Goal: Information Seeking & Learning: Learn about a topic

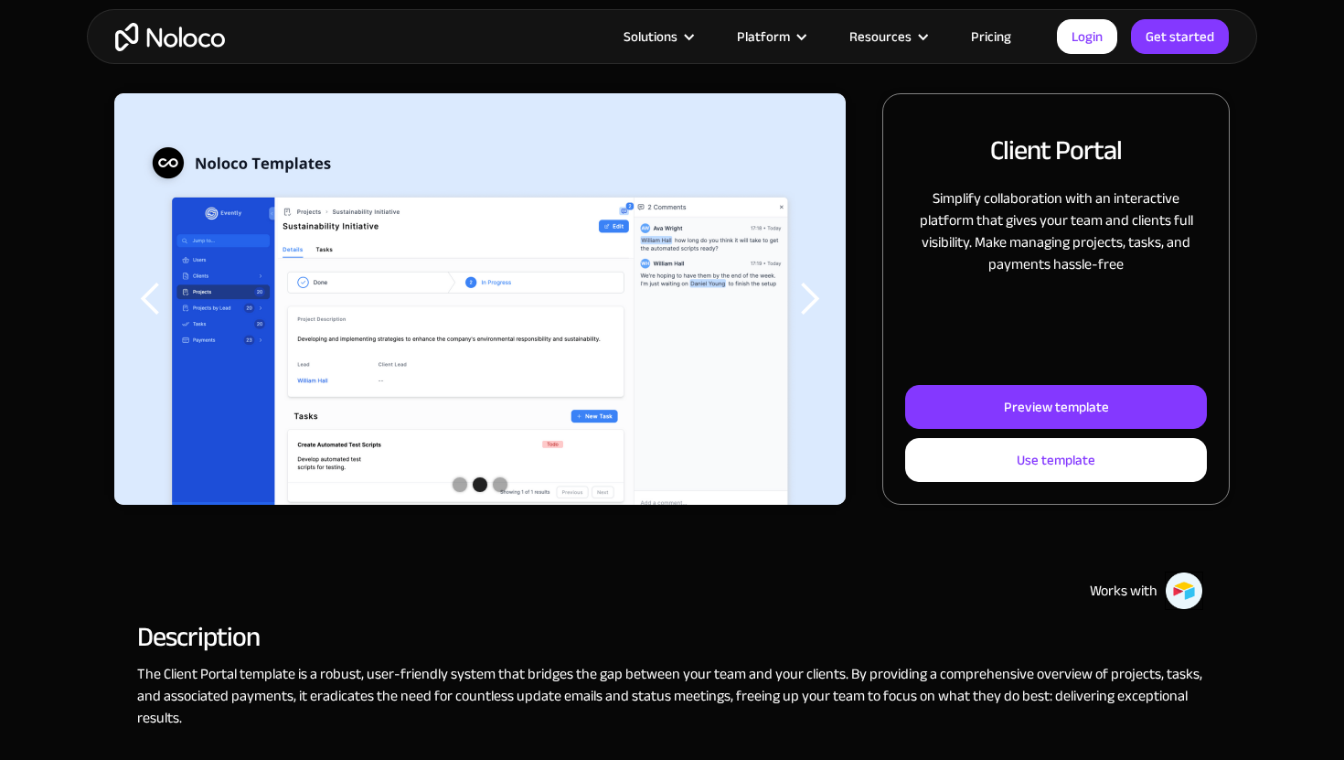
scroll to position [42, 0]
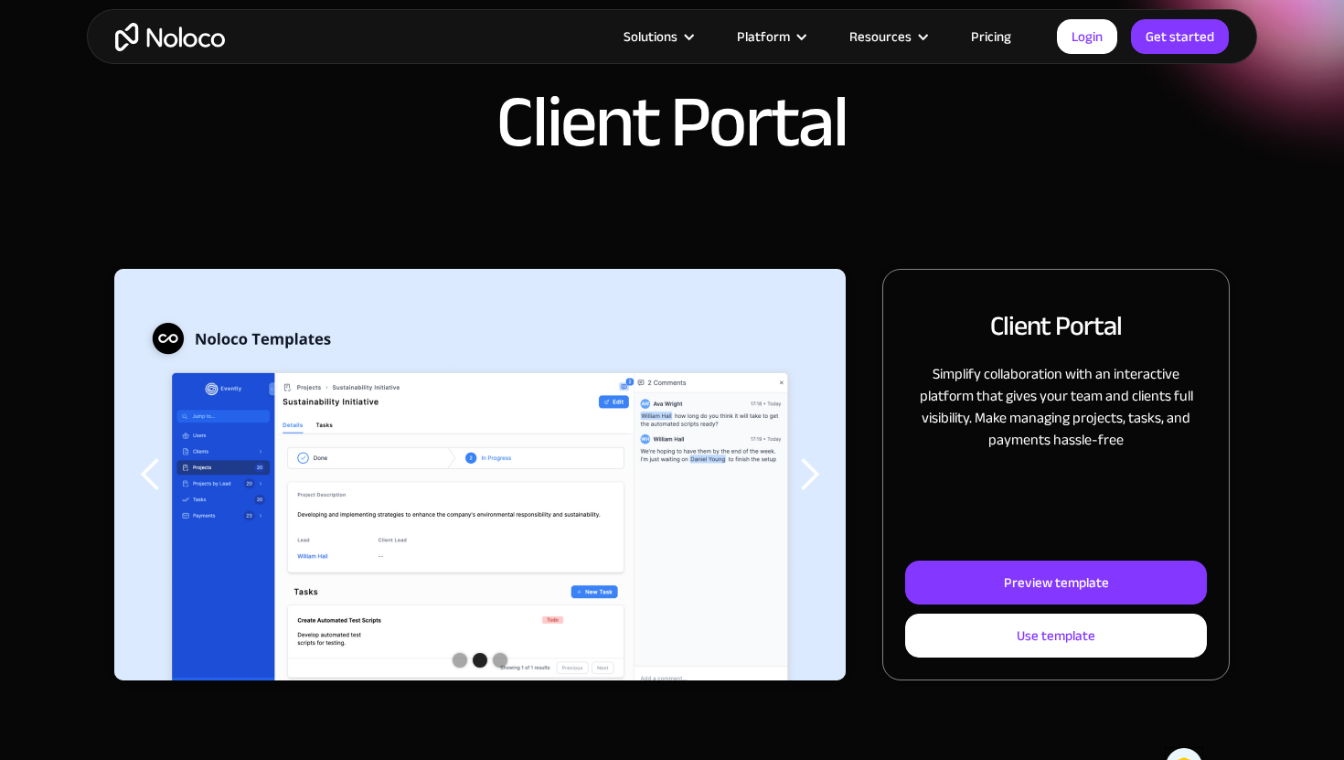
click at [819, 476] on div "next slide" at bounding box center [809, 474] width 37 height 37
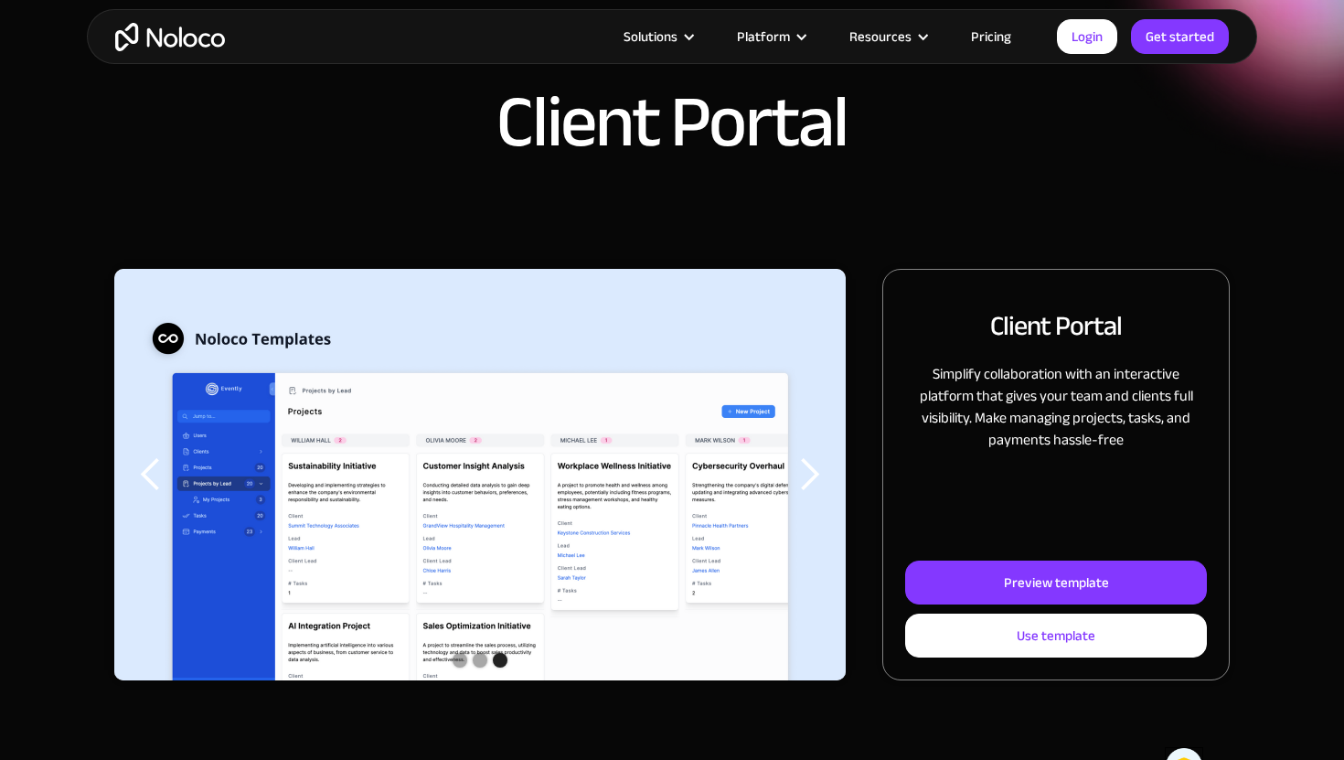
click at [819, 476] on div "next slide" at bounding box center [809, 474] width 37 height 37
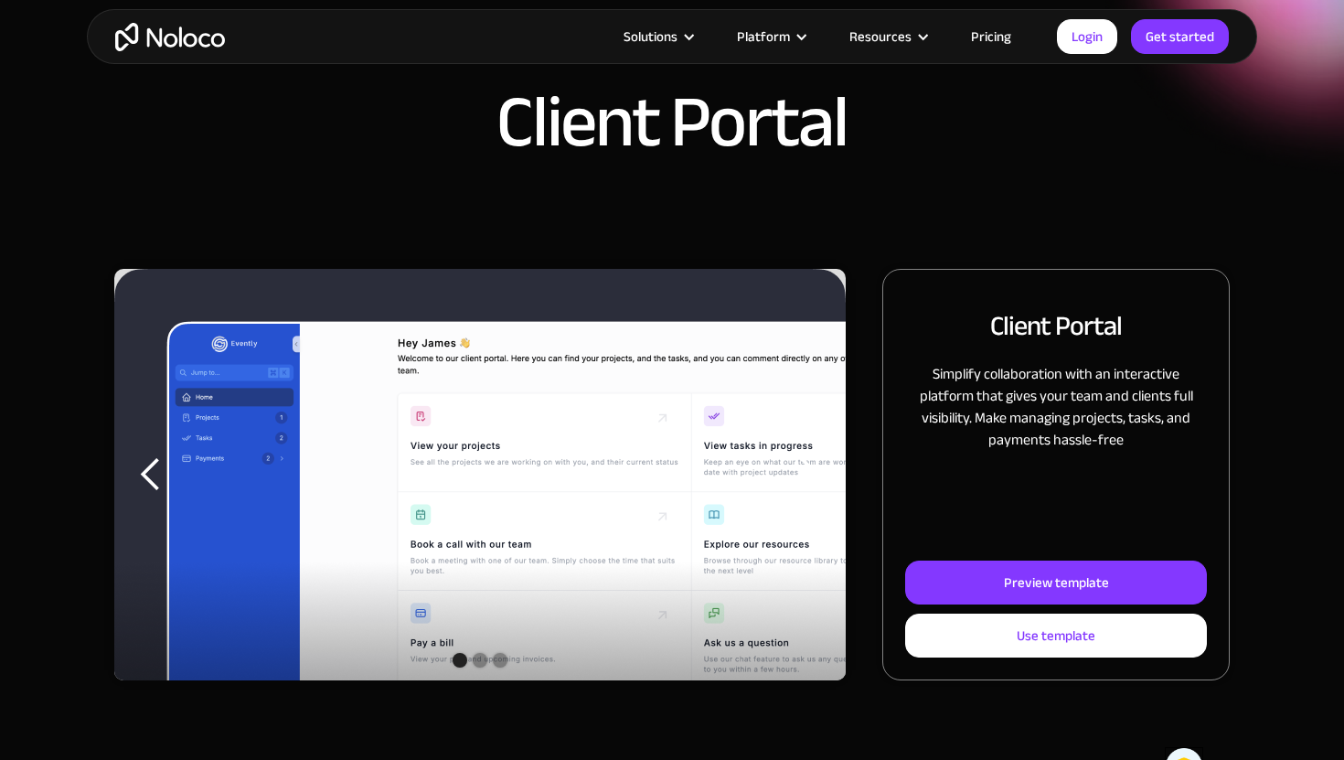
click at [819, 476] on div "next slide" at bounding box center [809, 474] width 37 height 37
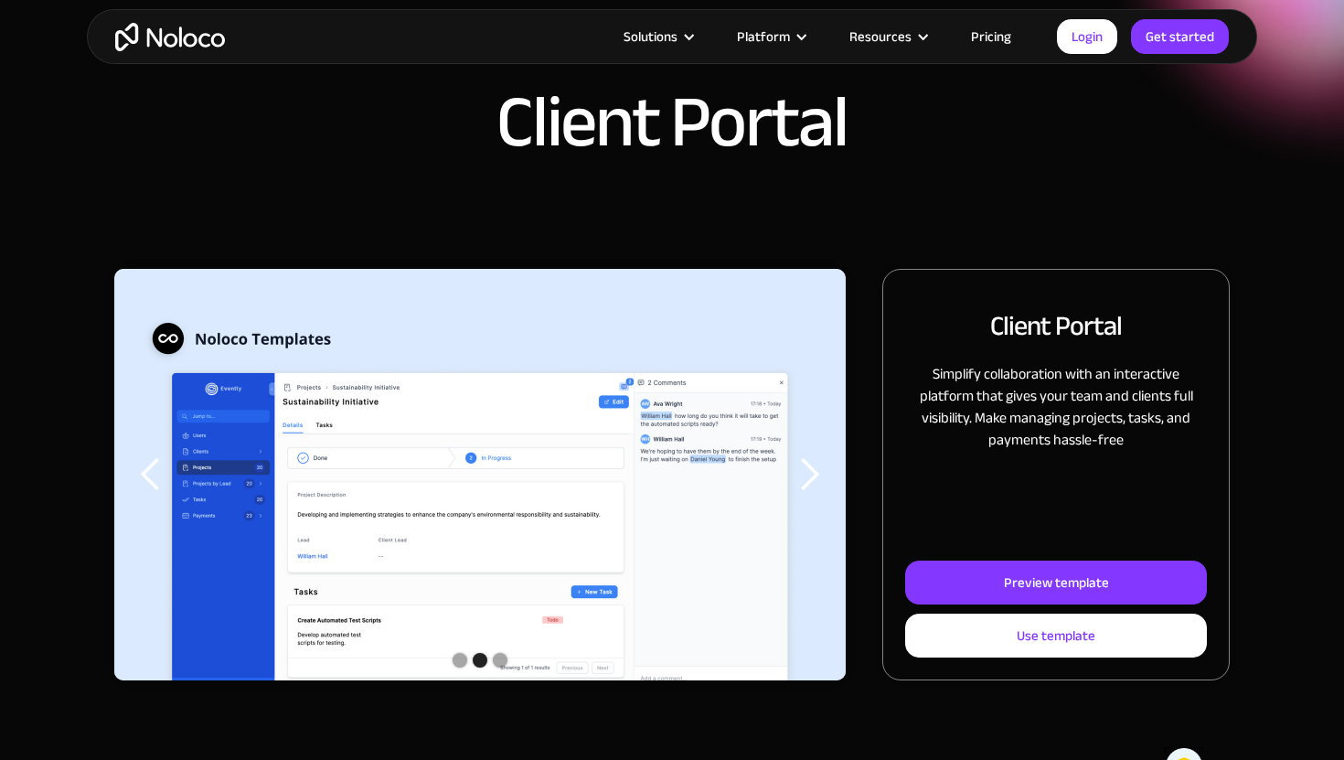
click at [819, 476] on div "next slide" at bounding box center [809, 474] width 37 height 37
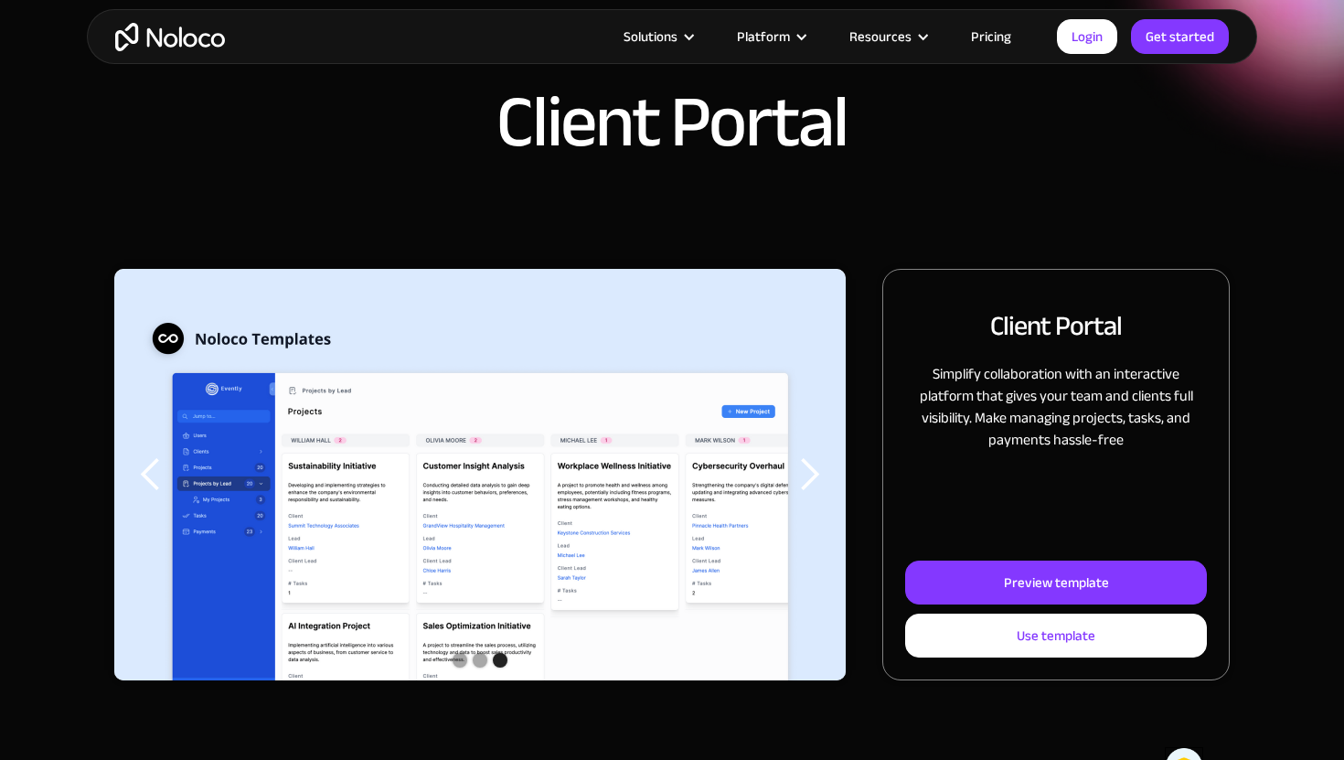
click at [819, 476] on div "next slide" at bounding box center [809, 474] width 37 height 37
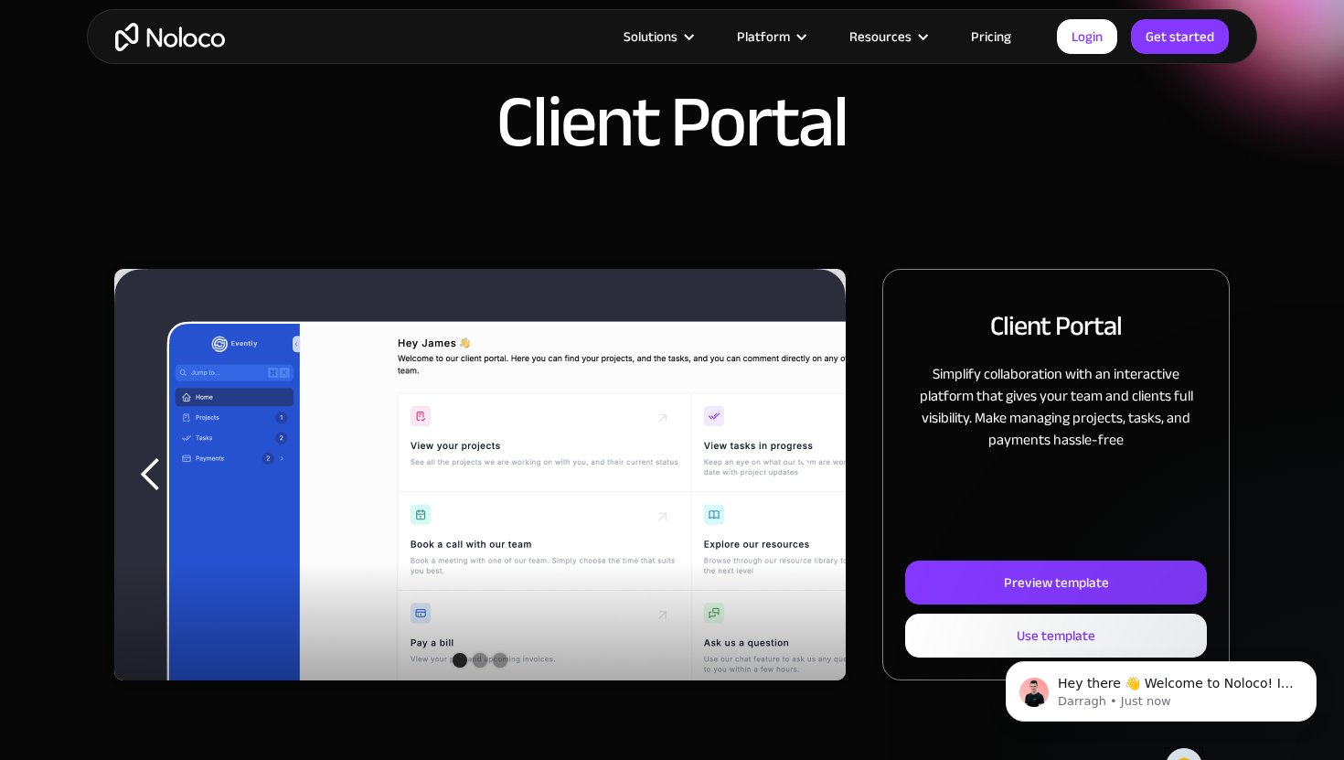
scroll to position [0, 0]
click at [819, 476] on div "next slide" at bounding box center [809, 474] width 37 height 37
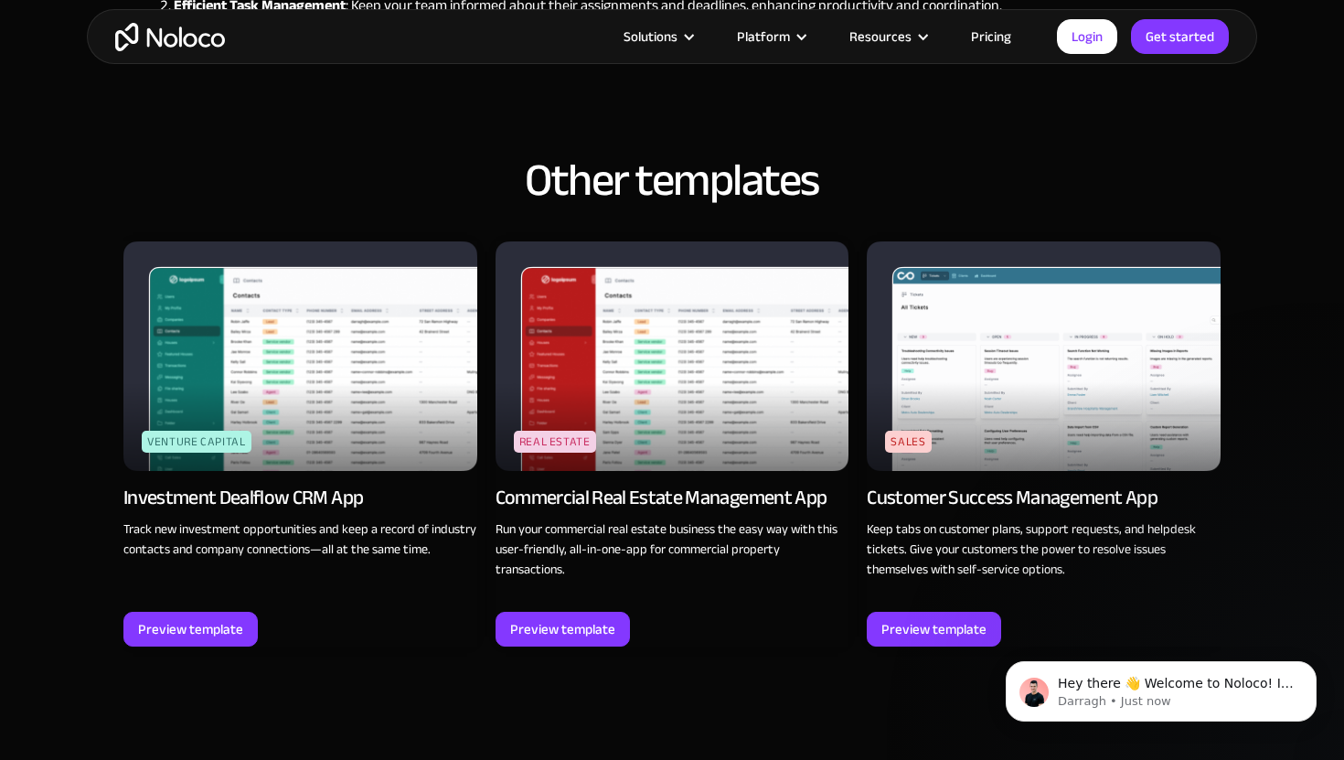
scroll to position [2137, 0]
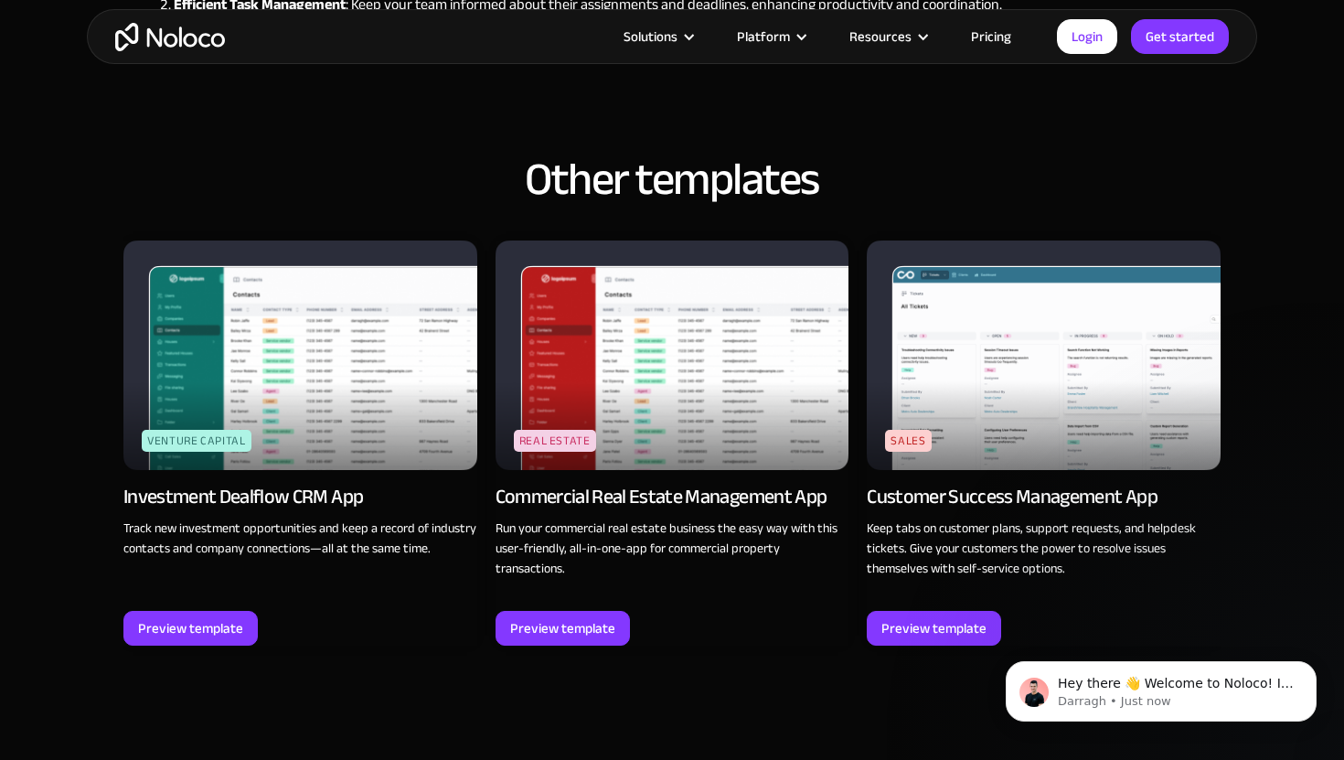
click at [1011, 345] on img at bounding box center [1044, 356] width 354 height 230
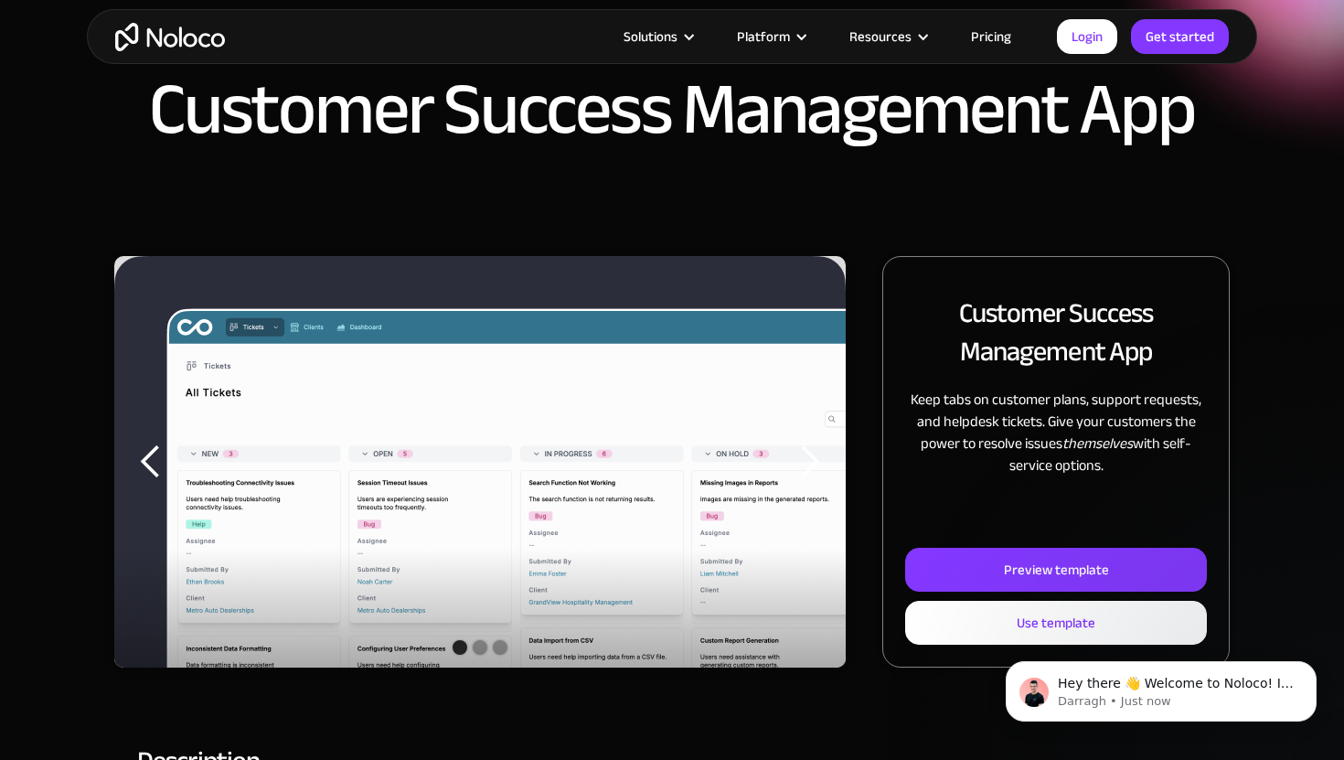
scroll to position [153, 0]
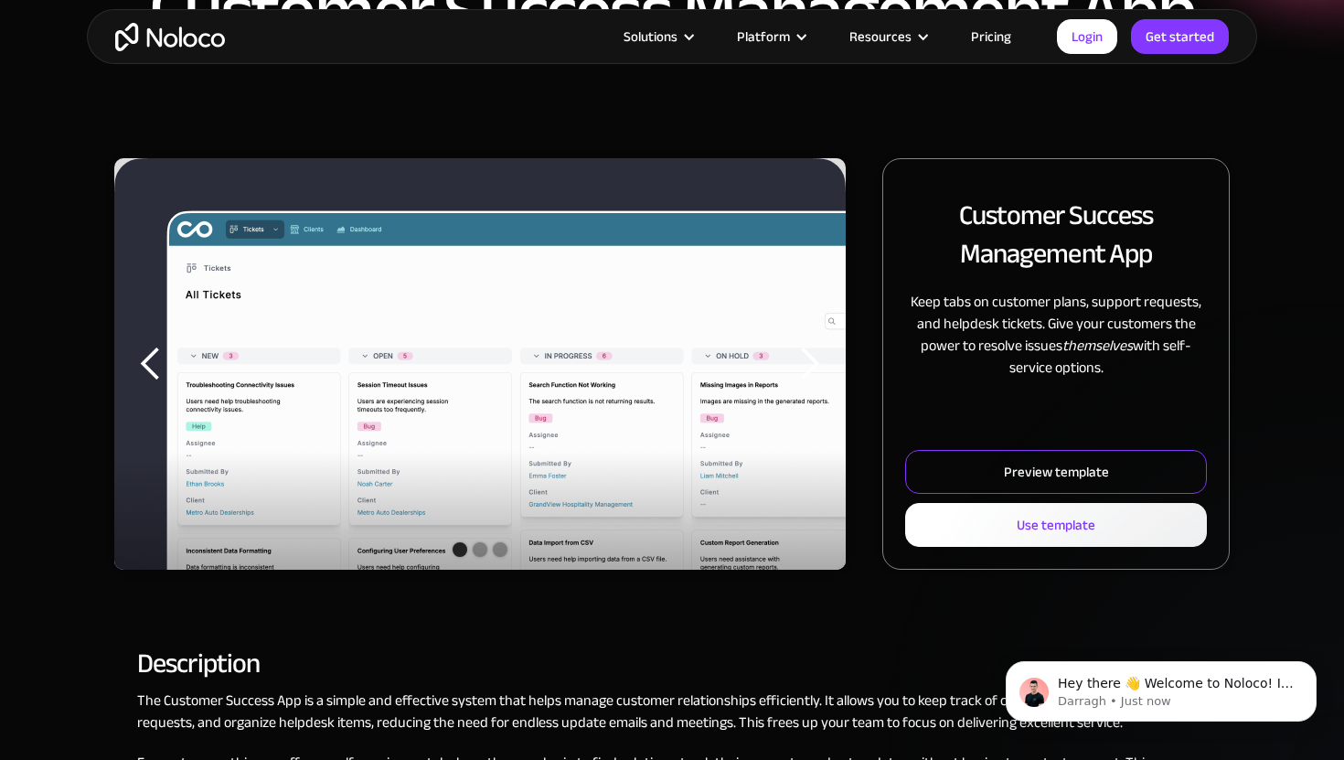
click at [1001, 468] on link "Preview template" at bounding box center [1056, 472] width 302 height 44
